Goal: Transaction & Acquisition: Subscribe to service/newsletter

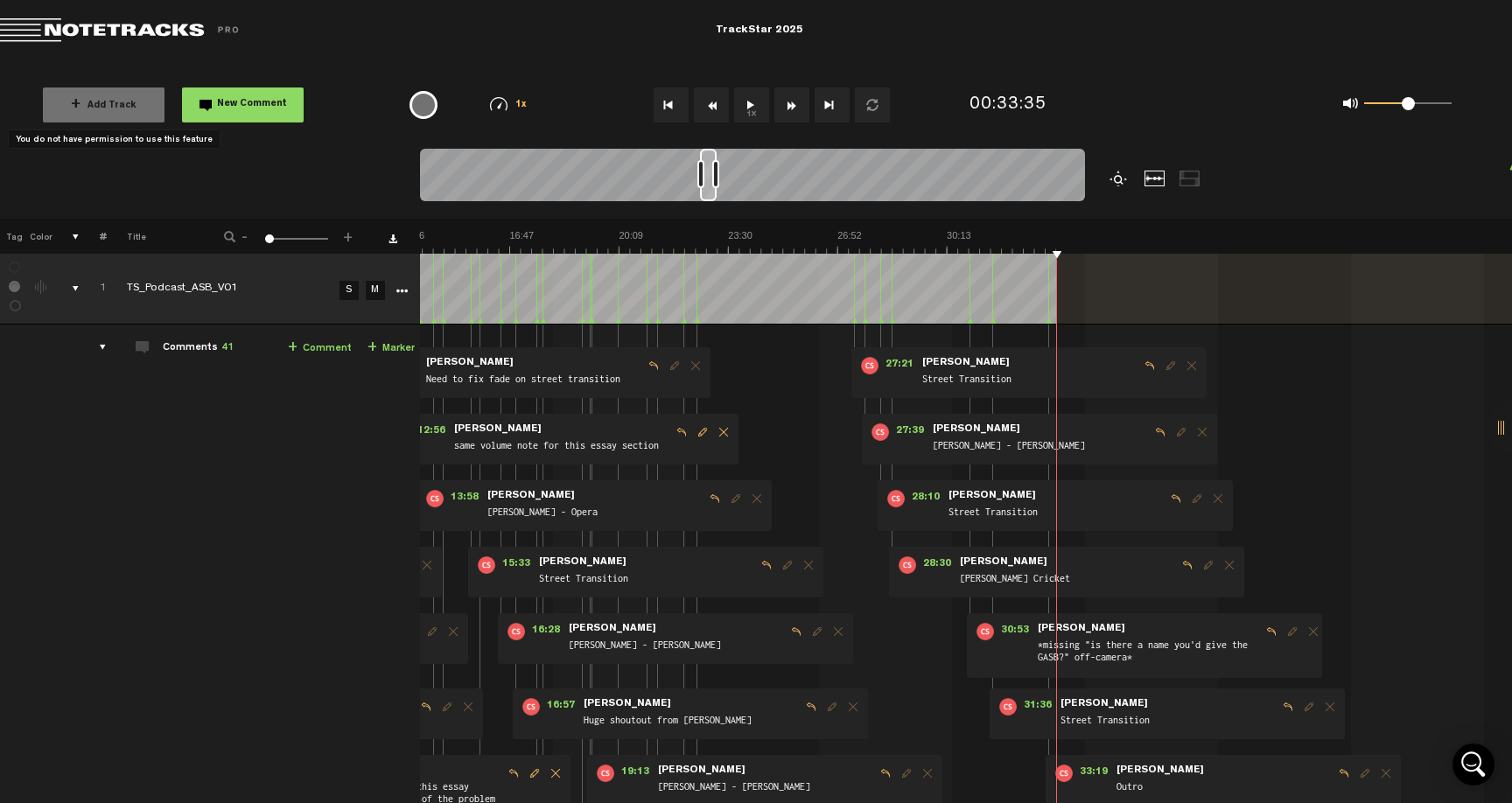
scroll to position [0, 456]
click at [394, 238] on link "Download comments" at bounding box center [392, 238] width 9 height 9
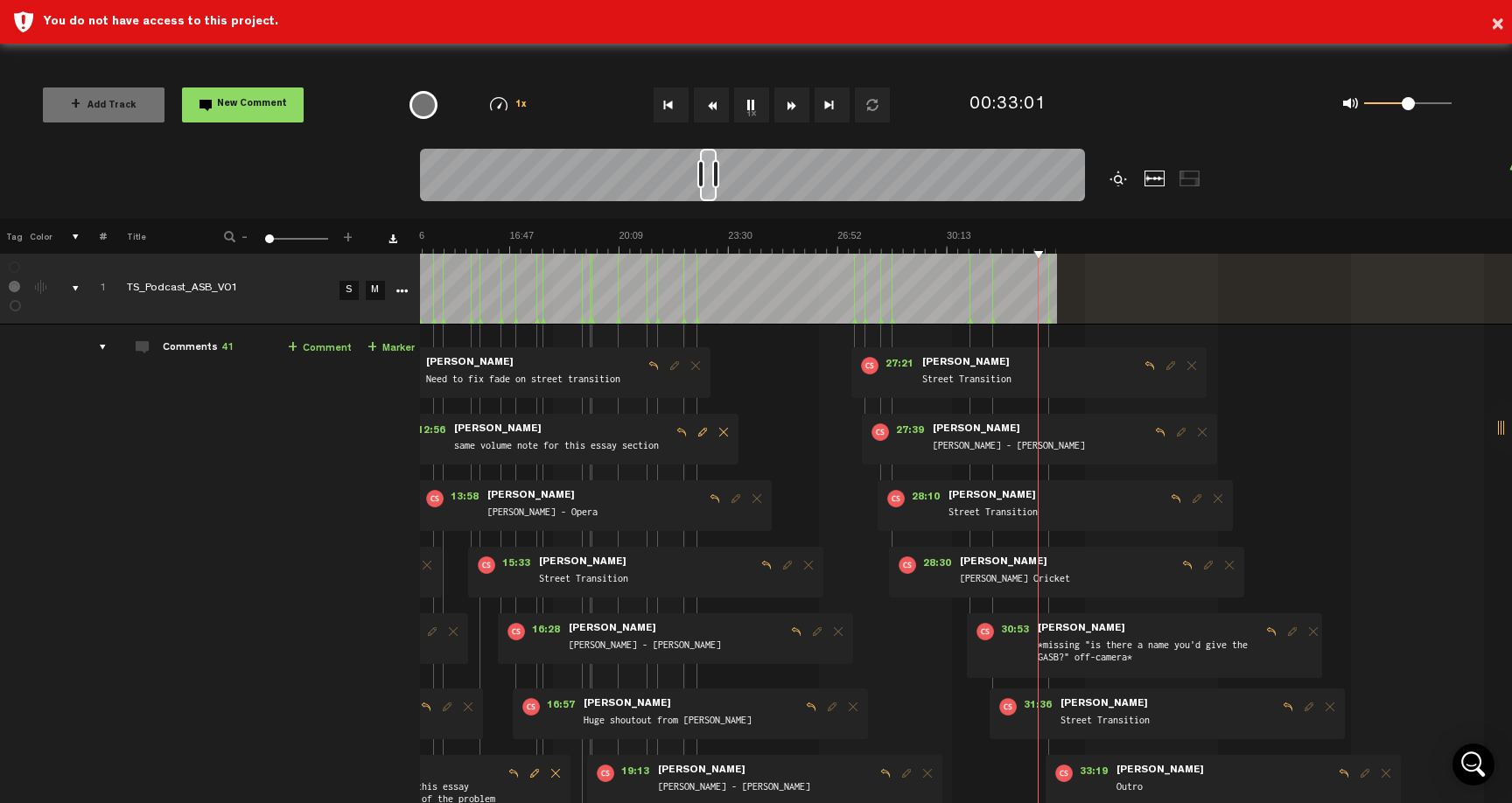
click at [969, 241] on img at bounding box center [509, 241] width 1093 height 24
click at [984, 244] on img at bounding box center [509, 241] width 1093 height 24
click at [897, 237] on img at bounding box center [509, 241] width 1093 height 24
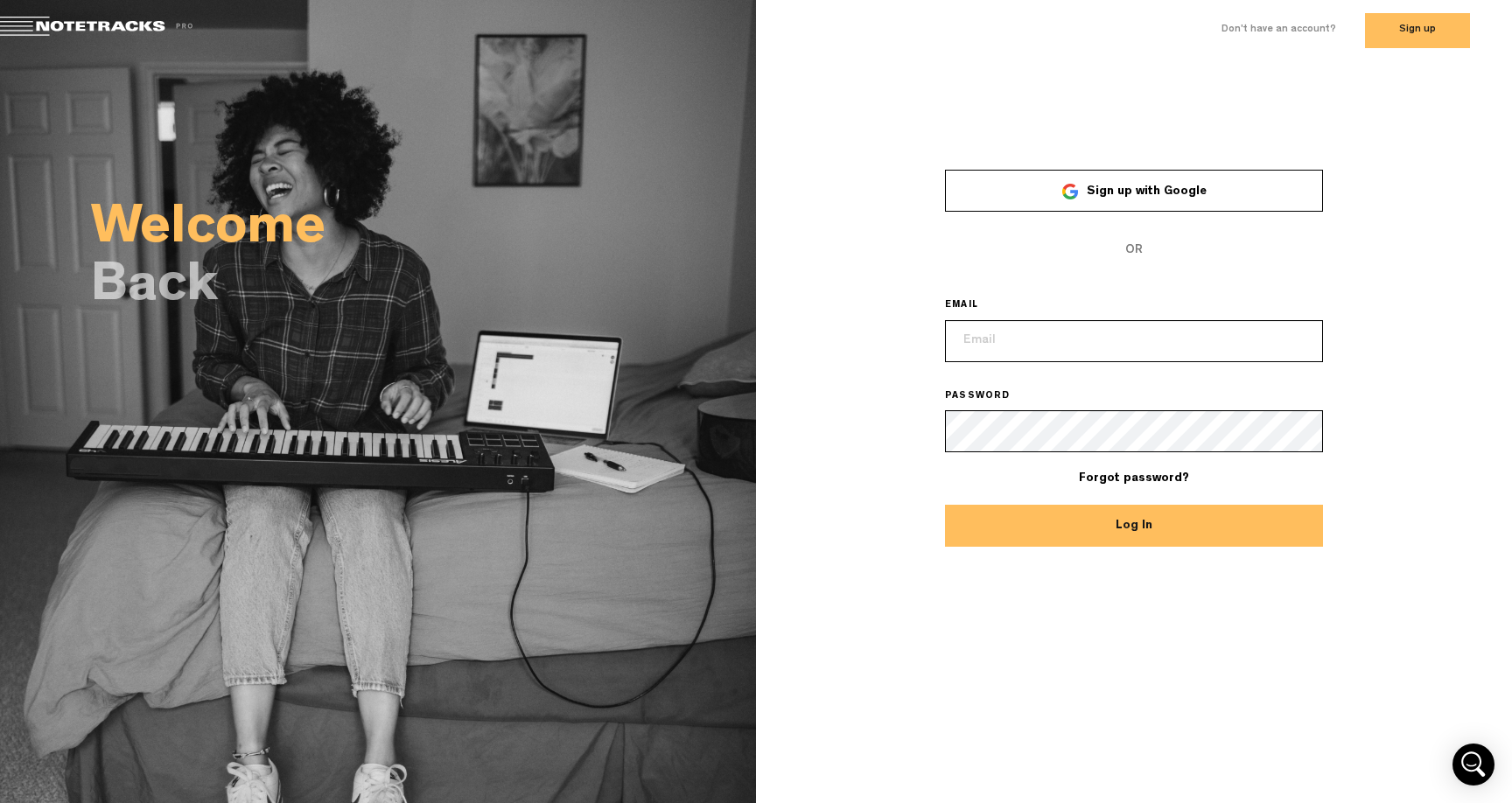
click at [1131, 242] on span "OR" at bounding box center [1134, 250] width 378 height 42
click at [1300, 33] on label "Don't have an account?" at bounding box center [1279, 29] width 114 height 15
click at [1365, 33] on button "Sign up" at bounding box center [1417, 31] width 105 height 35
click at [1314, 25] on label "Don't have an account?" at bounding box center [1279, 29] width 114 height 15
click at [1365, 25] on button "Sign up" at bounding box center [1417, 31] width 105 height 35
